Goal: Task Accomplishment & Management: Manage account settings

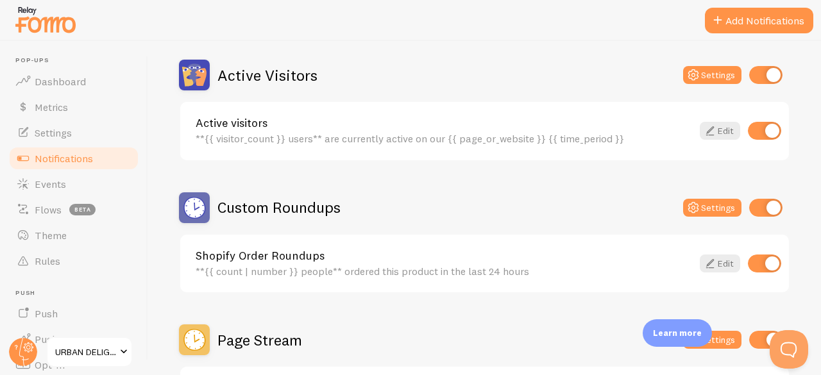
scroll to position [352, 0]
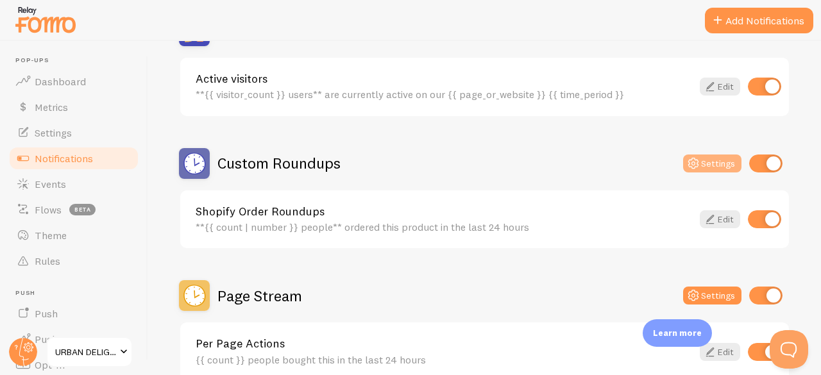
click at [708, 164] on button "Settings" at bounding box center [712, 164] width 58 height 18
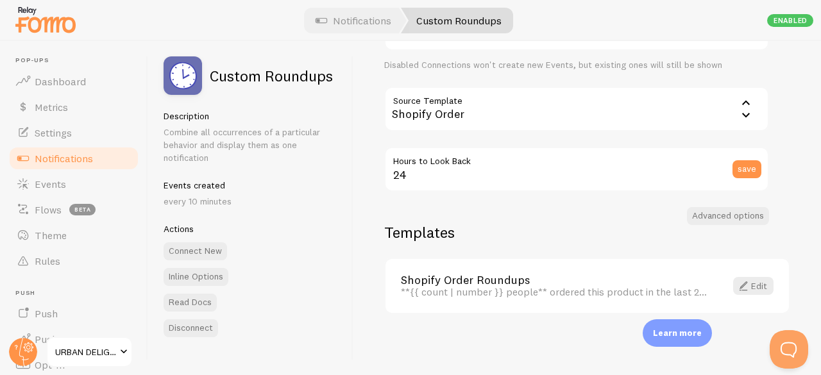
scroll to position [96, 0]
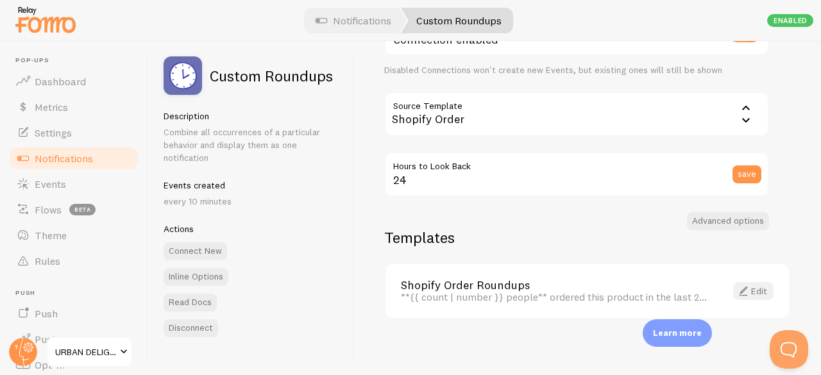
click at [762, 298] on link "Edit" at bounding box center [753, 291] width 40 height 18
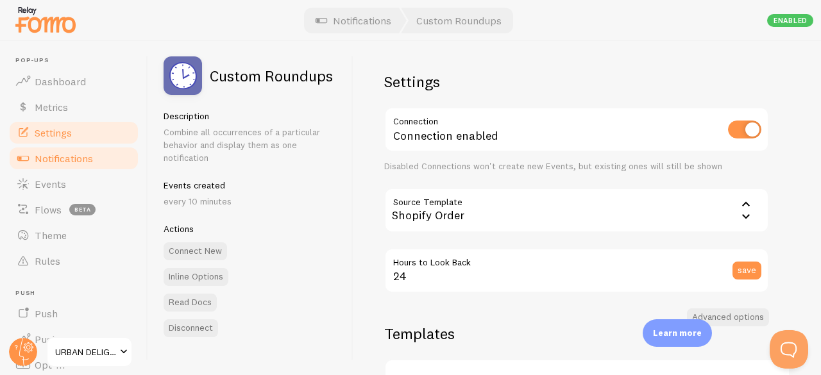
click at [67, 139] on link "Settings" at bounding box center [74, 133] width 132 height 26
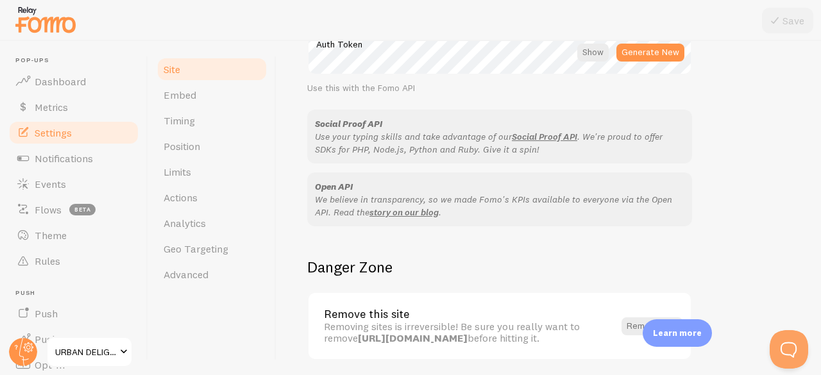
scroll to position [787, 0]
click at [198, 122] on link "Timing" at bounding box center [212, 121] width 112 height 26
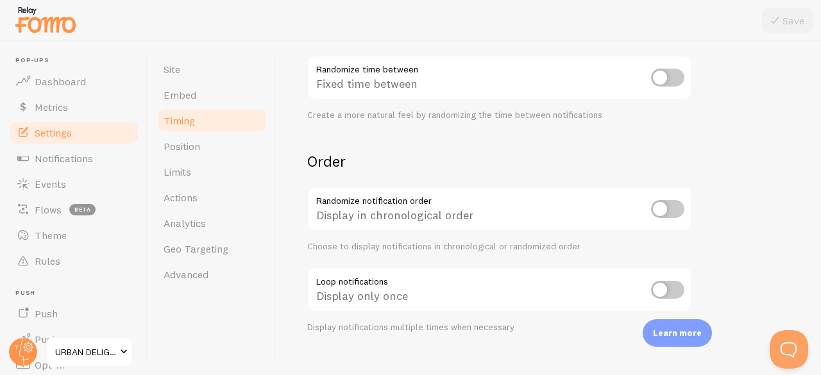
scroll to position [383, 0]
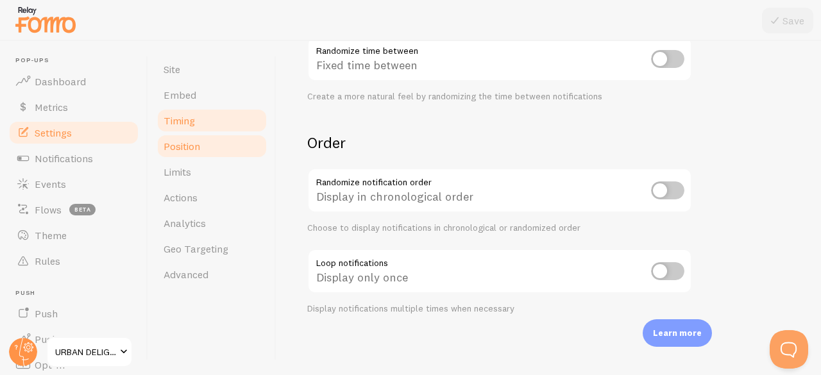
click at [194, 156] on link "Position" at bounding box center [212, 146] width 112 height 26
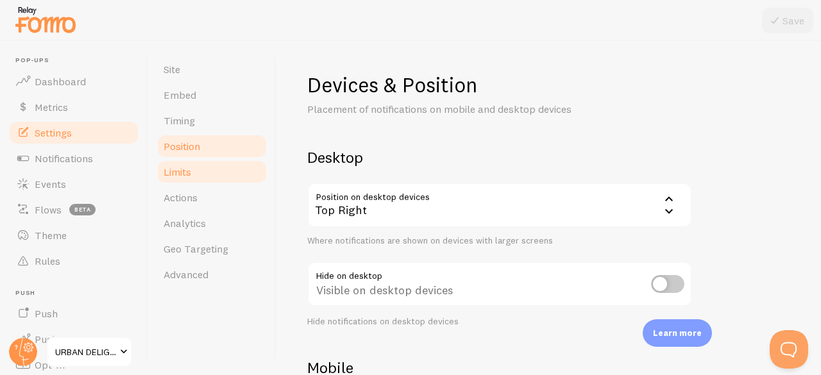
click at [190, 179] on link "Limits" at bounding box center [212, 172] width 112 height 26
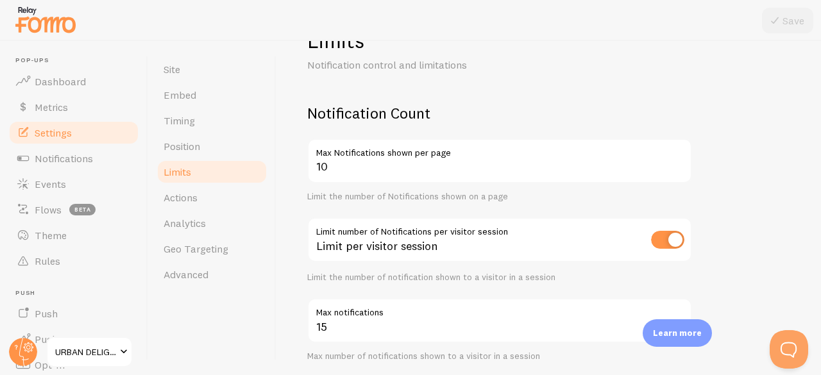
scroll to position [71, 0]
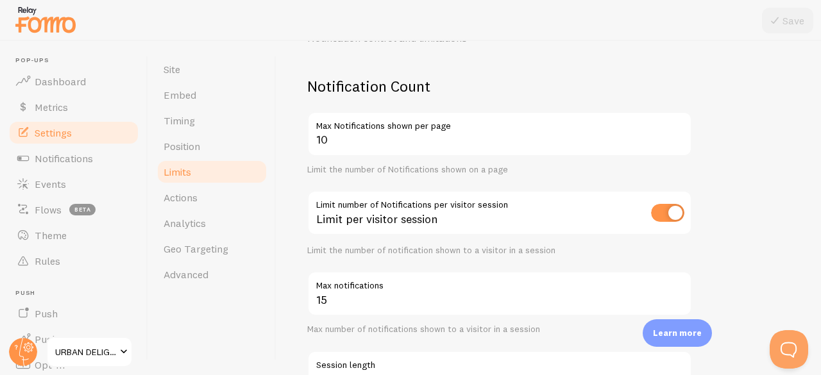
click at [680, 221] on input "checkbox" at bounding box center [667, 213] width 33 height 18
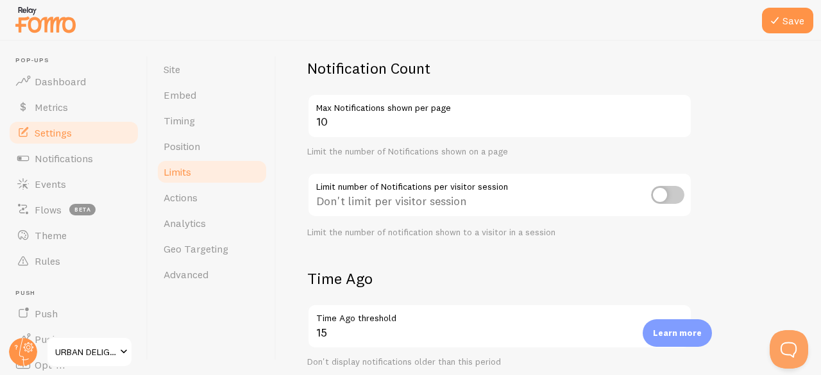
scroll to position [90, 0]
click at [652, 200] on input "checkbox" at bounding box center [667, 194] width 33 height 18
checkbox input "true"
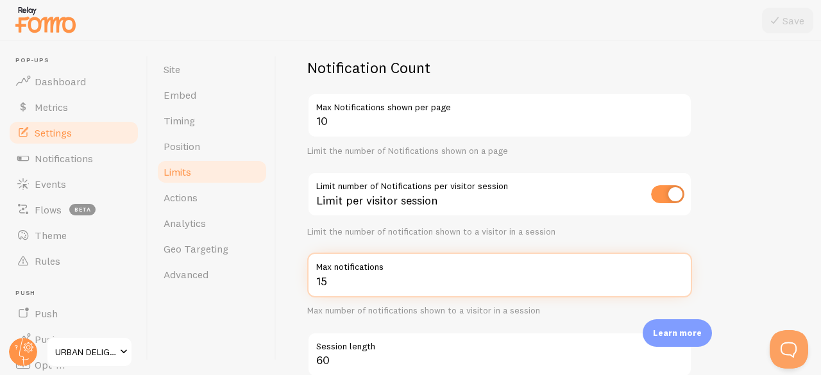
click at [372, 283] on input "15" at bounding box center [499, 275] width 385 height 45
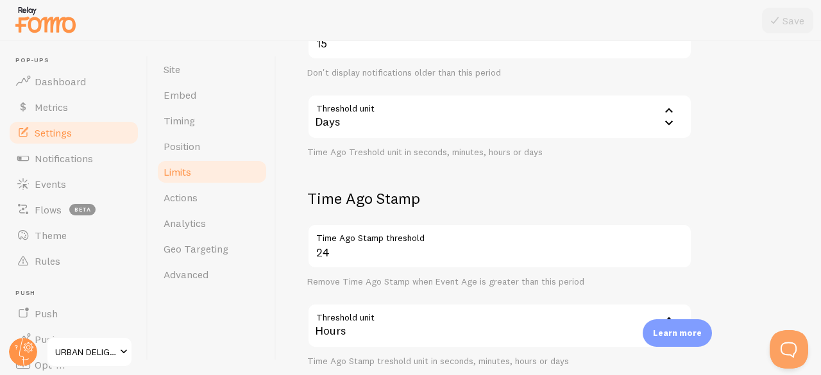
scroll to position [614, 0]
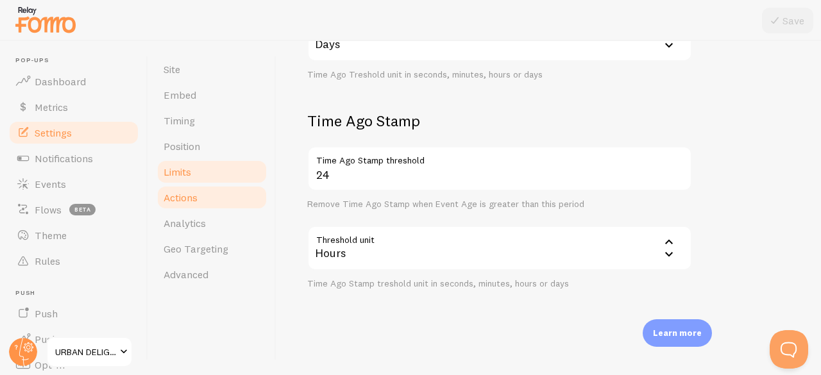
click at [210, 186] on link "Actions" at bounding box center [212, 198] width 112 height 26
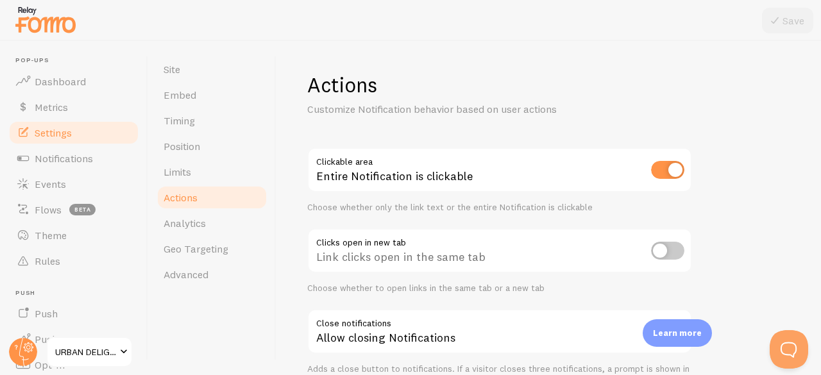
scroll to position [72, 0]
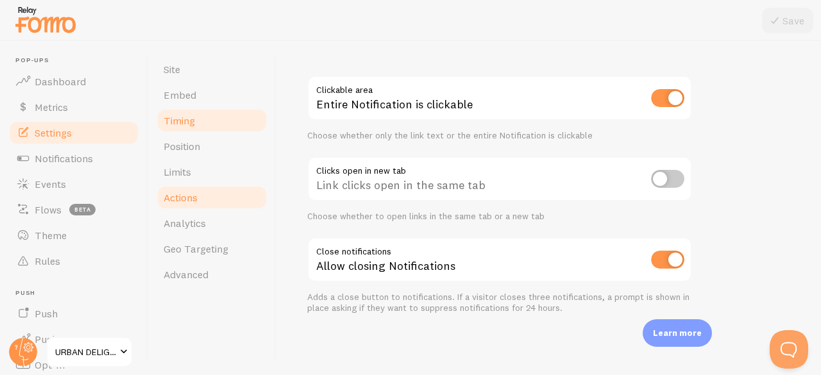
click at [174, 129] on link "Timing" at bounding box center [212, 121] width 112 height 26
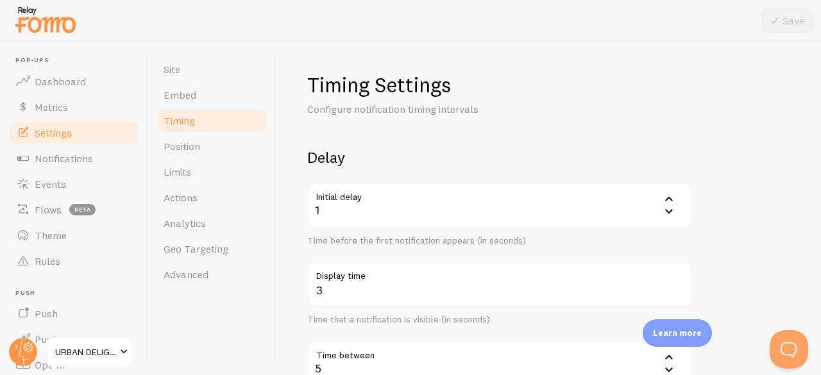
click at [174, 129] on link "Timing" at bounding box center [212, 121] width 112 height 26
click at [192, 78] on link "Site" at bounding box center [212, 69] width 112 height 26
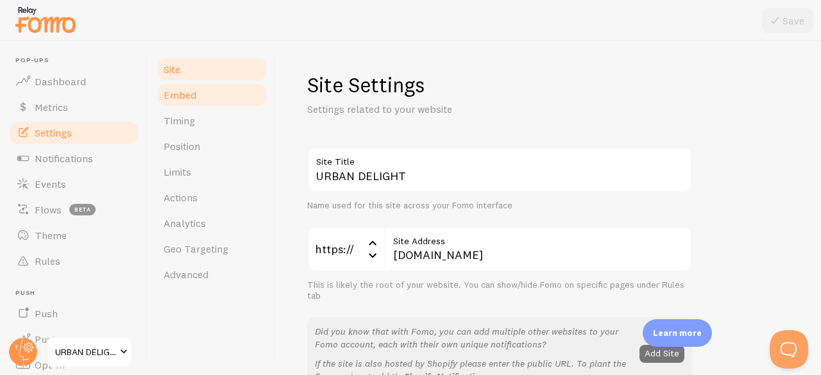
click at [208, 97] on link "Embed" at bounding box center [212, 95] width 112 height 26
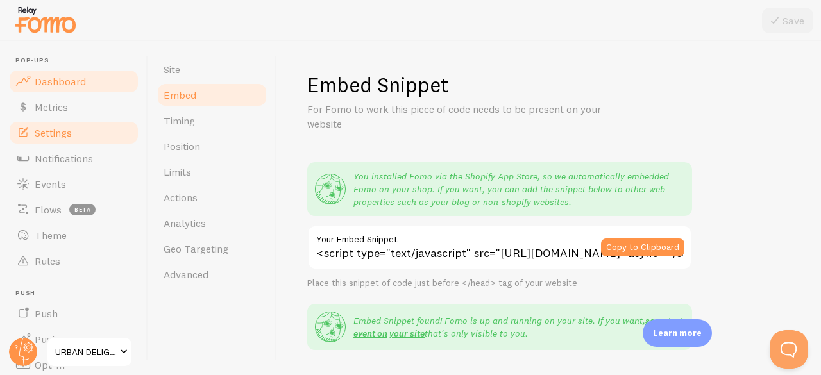
click at [47, 81] on span "Dashboard" at bounding box center [60, 81] width 51 height 13
